Goal: Task Accomplishment & Management: Complete application form

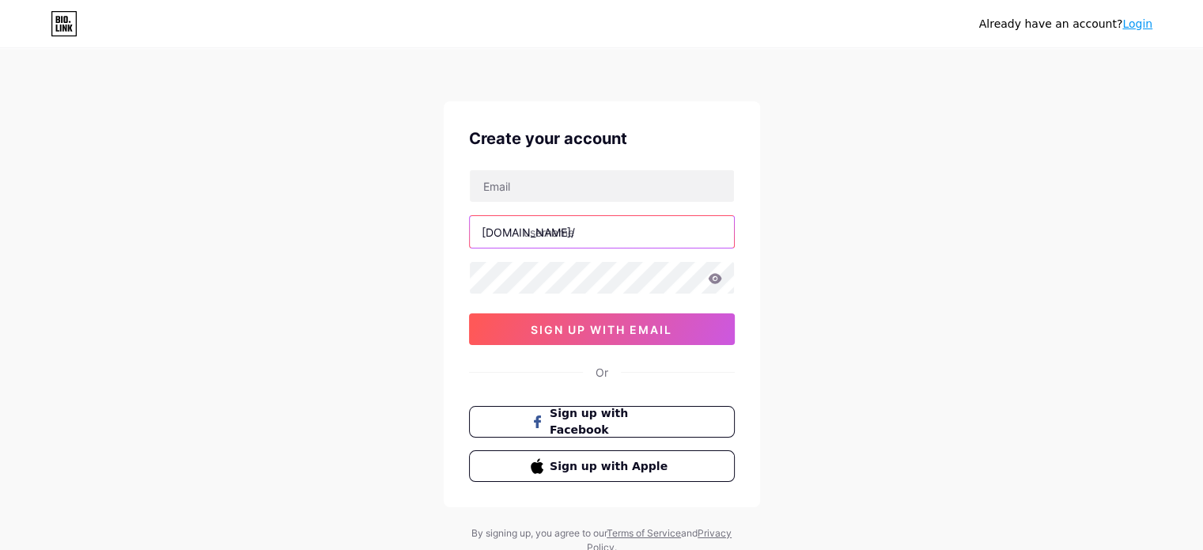
click at [606, 229] on input "text" at bounding box center [602, 232] width 264 height 32
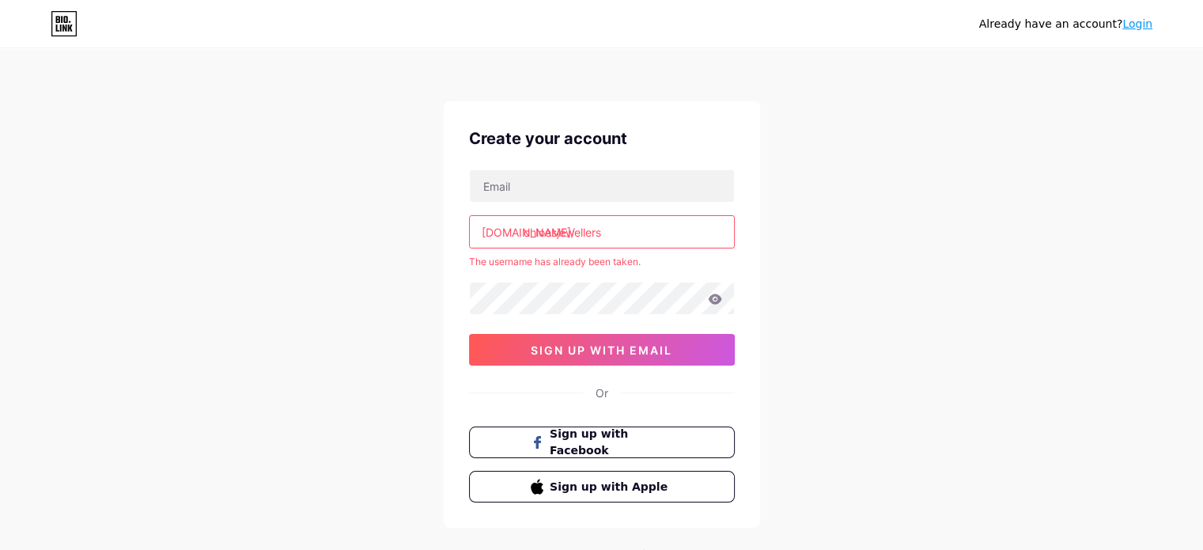
click at [890, 266] on div "Already have an account? Login Create your account [DOMAIN_NAME]/ chloesjewelle…" at bounding box center [601, 312] width 1203 height 625
click at [637, 219] on input "chloesjewellers" at bounding box center [602, 232] width 264 height 32
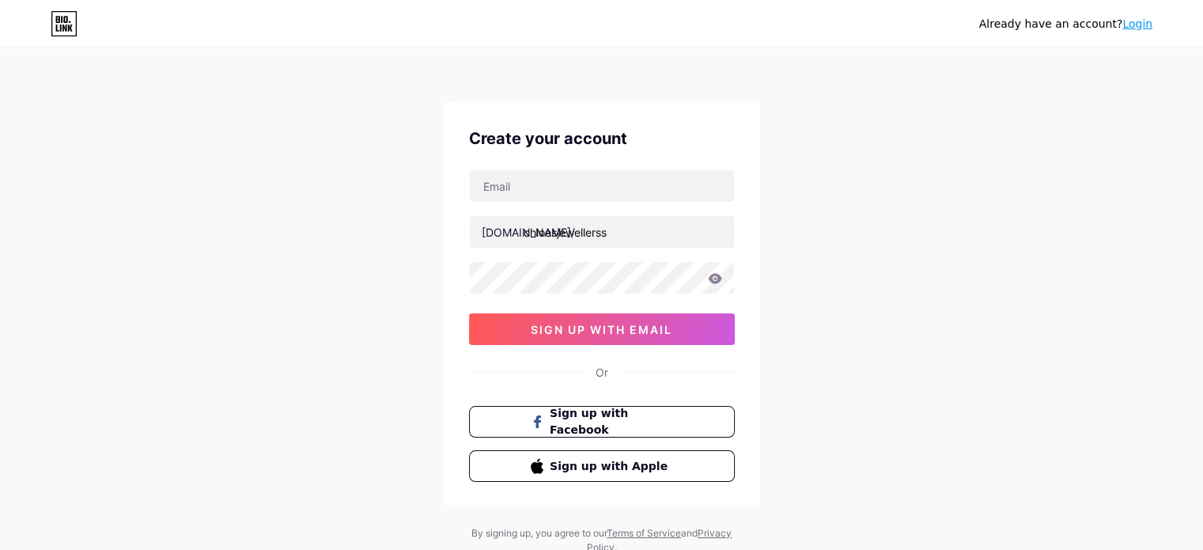
click at [795, 223] on div "Already have an account? Login Create your account [DOMAIN_NAME]/ chloesjewelle…" at bounding box center [601, 302] width 1203 height 605
click at [554, 227] on input "chloesjewellerss" at bounding box center [602, 232] width 264 height 32
click at [639, 238] on input "chloes_jewellerss" at bounding box center [602, 232] width 264 height 32
type input "chloes_jewellers"
click at [962, 221] on div "Already have an account? Login Create your account [DOMAIN_NAME]/ chloes_jewell…" at bounding box center [601, 302] width 1203 height 605
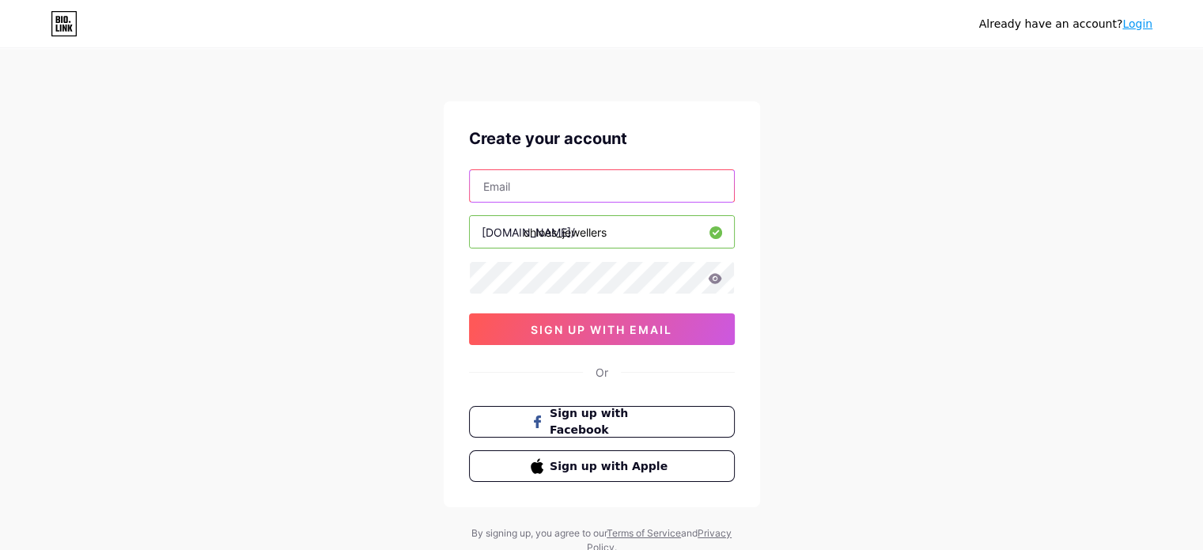
click at [625, 191] on input "text" at bounding box center [602, 186] width 264 height 32
click at [911, 157] on div "Already have an account? Login Create your account [DOMAIN_NAME]/ chloes_jewell…" at bounding box center [601, 302] width 1203 height 605
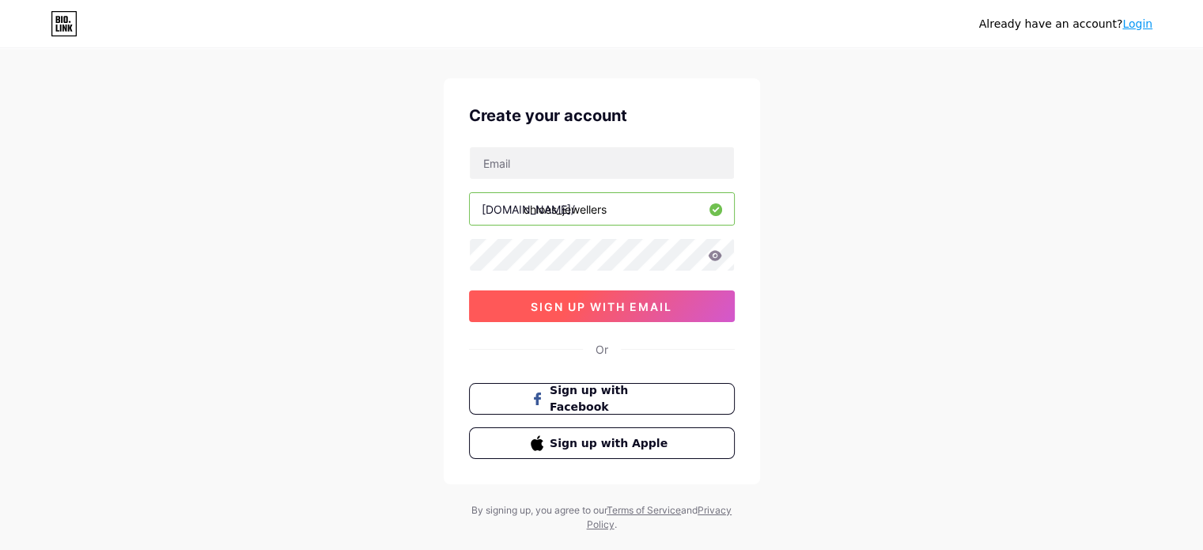
scroll to position [54, 0]
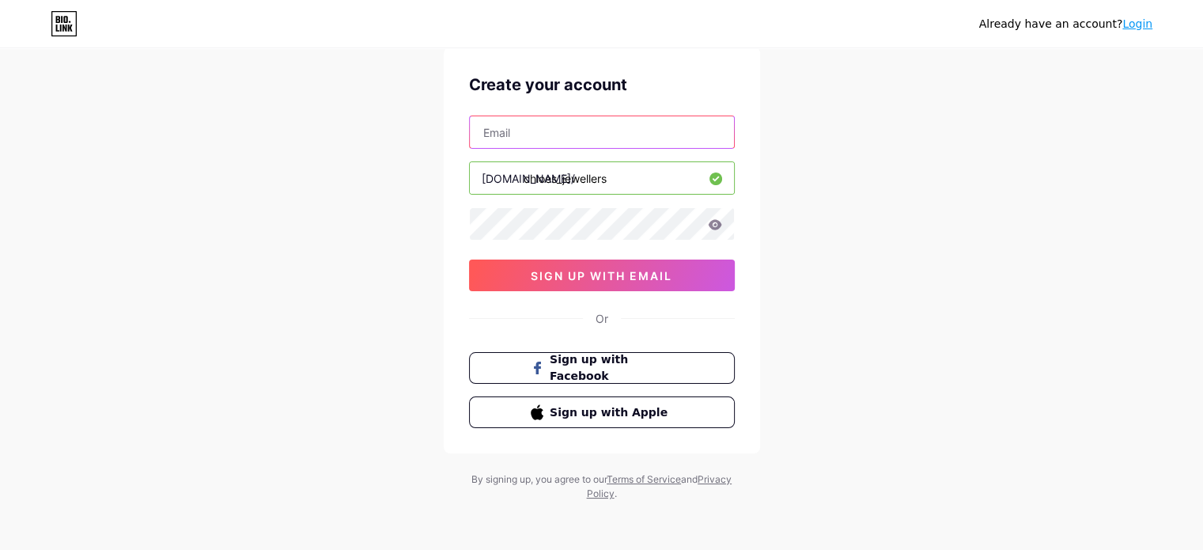
click at [527, 134] on input "text" at bounding box center [602, 132] width 264 height 32
